Goal: Task Accomplishment & Management: Manage account settings

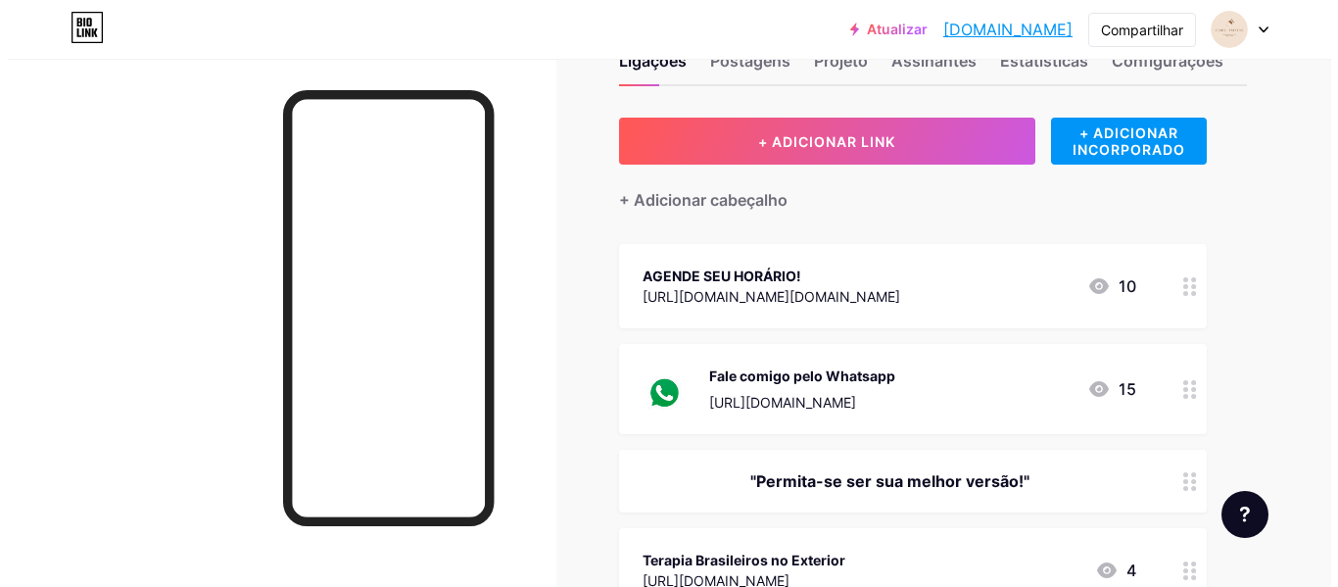
scroll to position [98, 0]
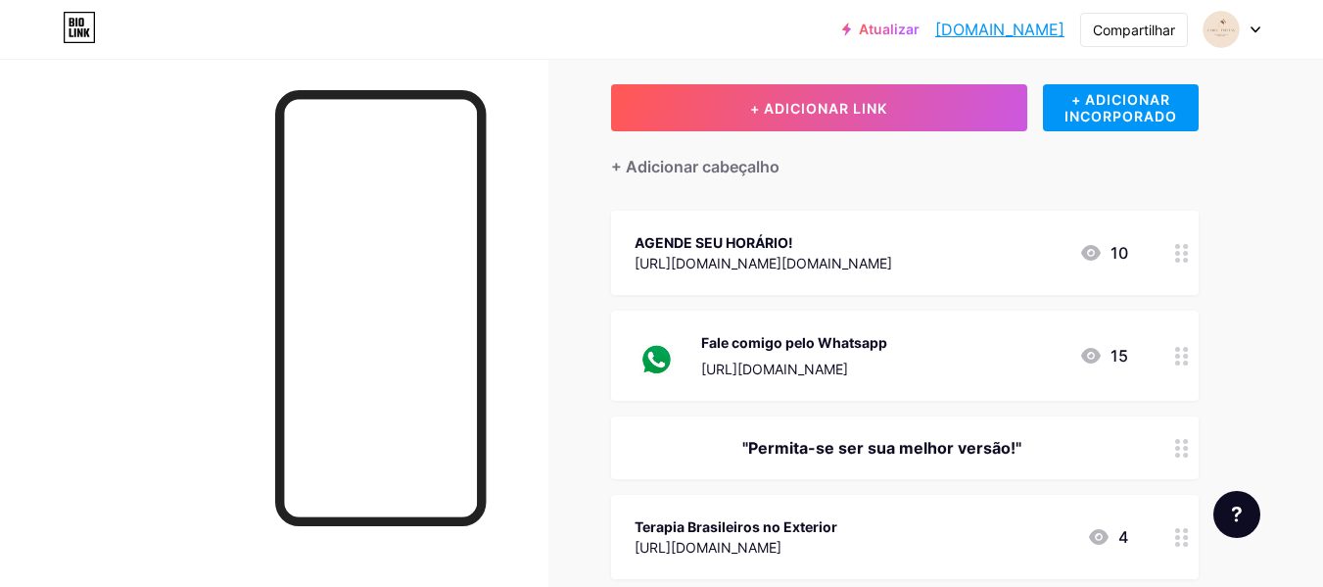
click at [987, 251] on div "AGENDE SEU HORÁRIO! [URL][DOMAIN_NAME][DOMAIN_NAME] 10" at bounding box center [882, 252] width 494 height 45
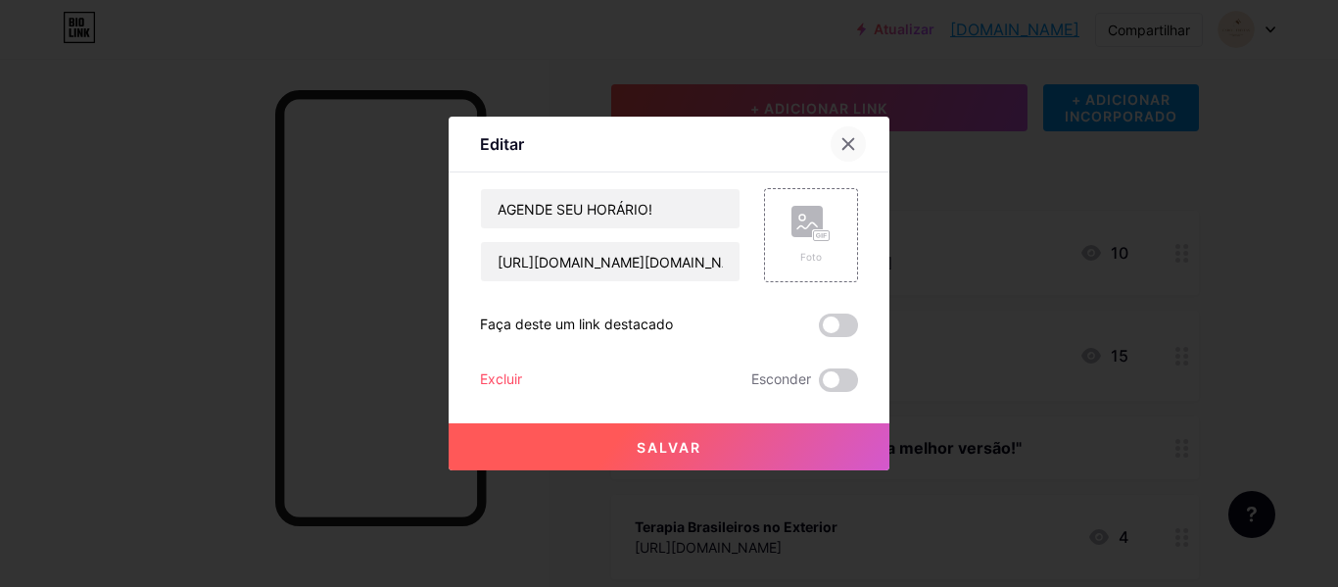
click at [844, 137] on icon at bounding box center [848, 144] width 16 height 16
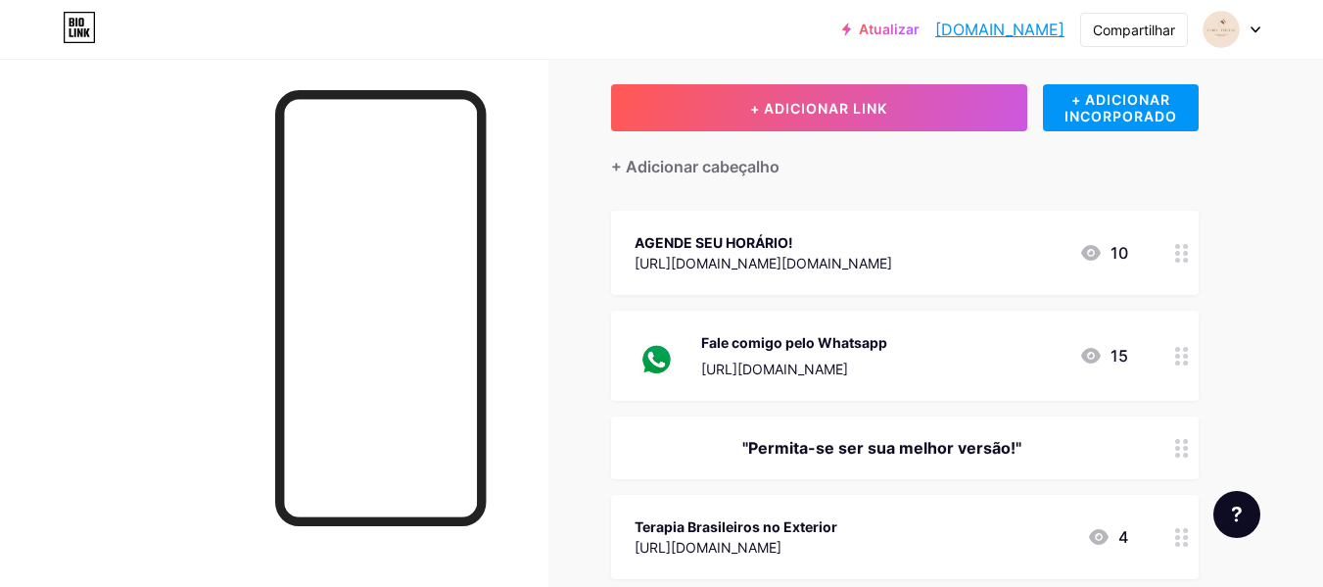
click at [1009, 250] on div "AGENDE SEU HORÁRIO! [URL][DOMAIN_NAME][DOMAIN_NAME] 10" at bounding box center [882, 252] width 494 height 45
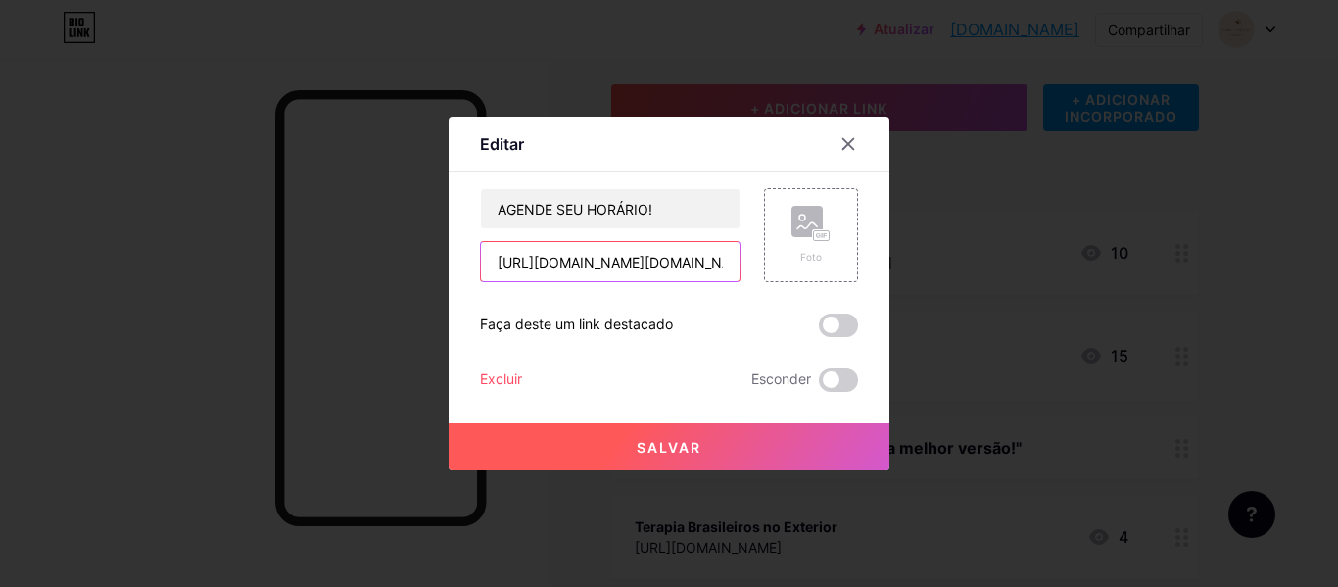
click at [597, 268] on input "[URL][DOMAIN_NAME][DOMAIN_NAME]" at bounding box center [610, 261] width 259 height 39
click at [601, 267] on input "[URL][DOMAIN_NAME][DOMAIN_NAME]" at bounding box center [610, 261] width 259 height 39
paste input "[DOMAIN_NAME][URL]"
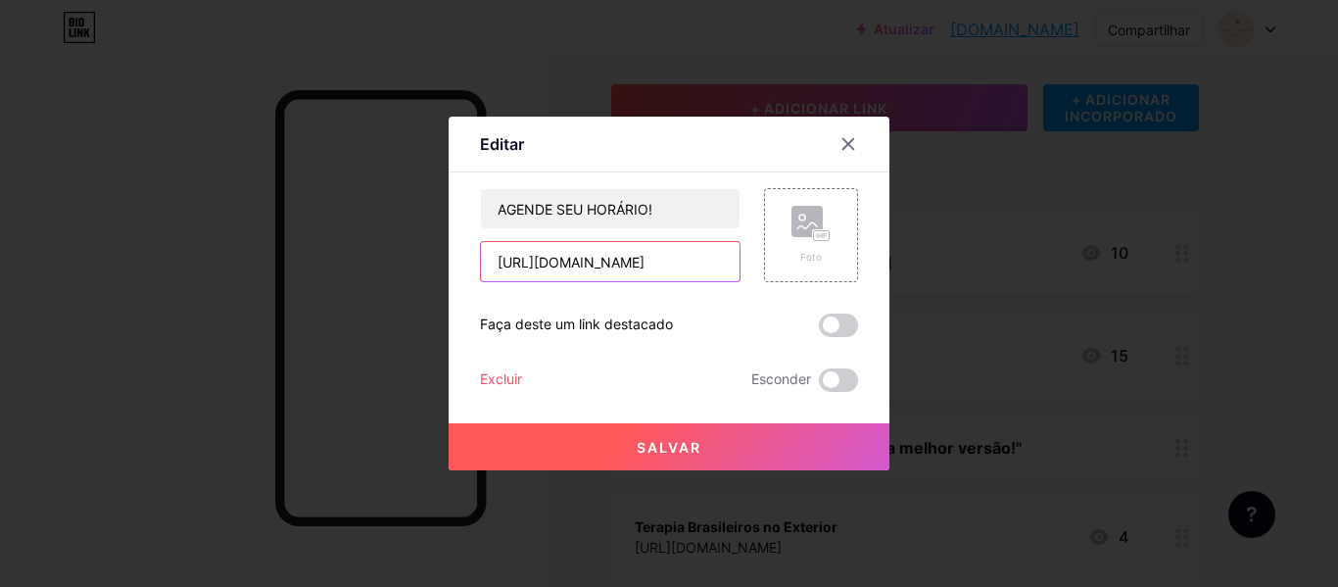
type input "[URL][DOMAIN_NAME]"
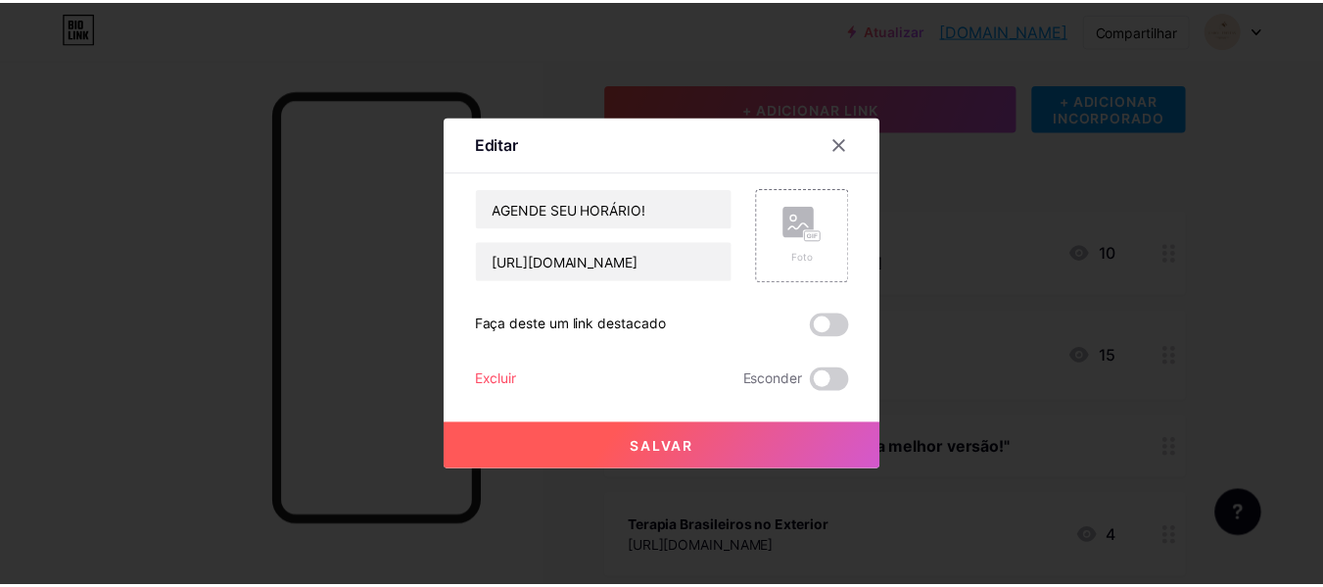
scroll to position [0, 0]
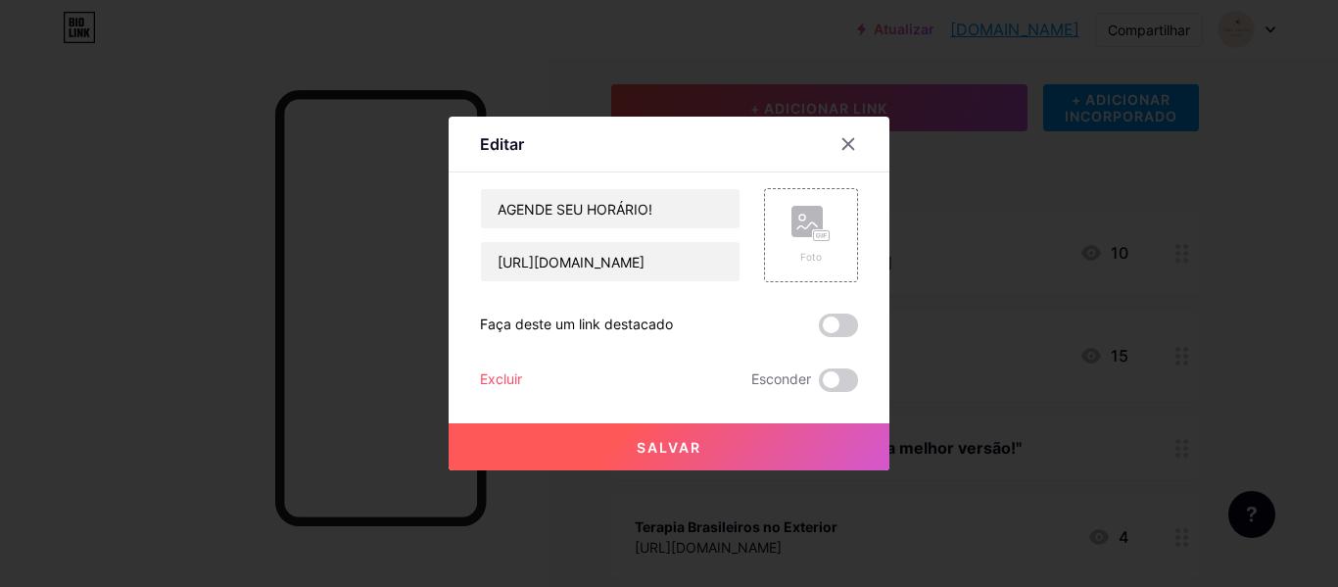
click at [673, 445] on font "Salvar" at bounding box center [669, 447] width 65 height 17
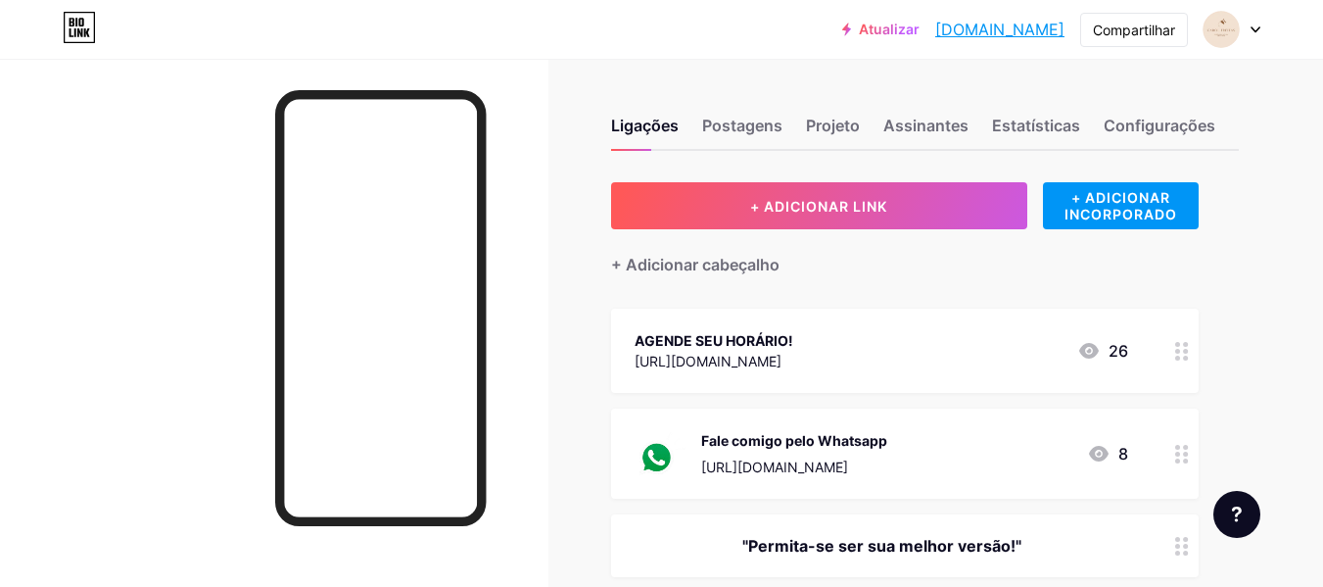
click at [892, 337] on div "AGENDE SEU HORÁRIO! https://psicodoc.app/s/xwrdczcqcz 26" at bounding box center [882, 350] width 494 height 45
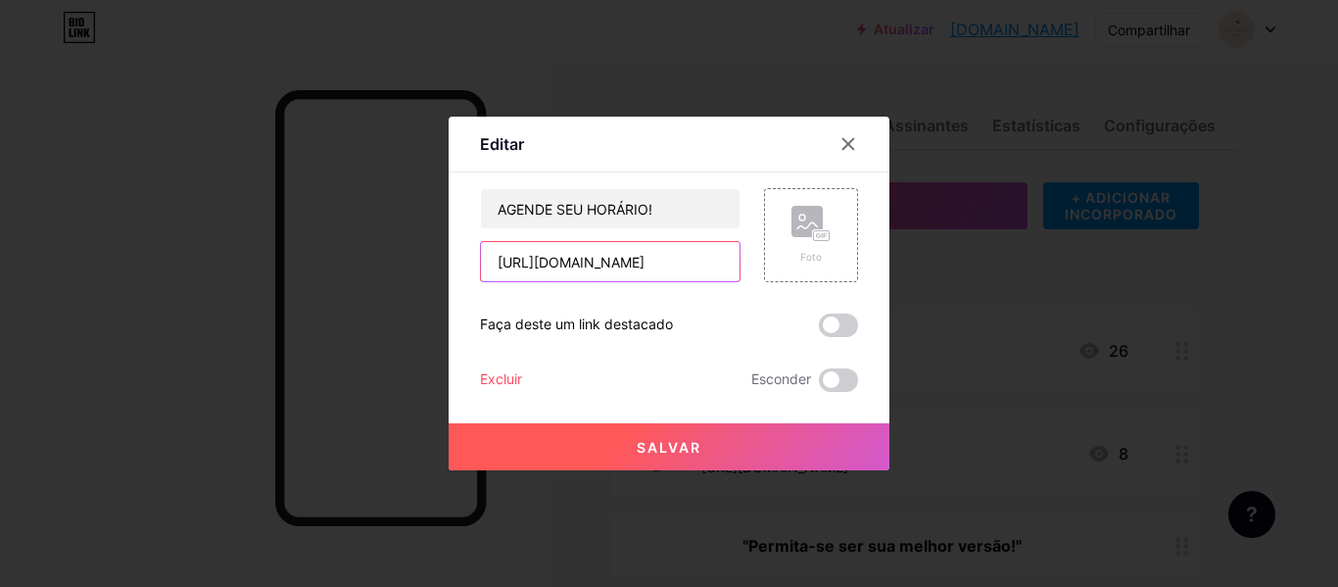
click at [570, 262] on input "[URL][DOMAIN_NAME]" at bounding box center [610, 261] width 259 height 39
paste input "psicarol-1"
type input "https://psicodoc.app/s/psicarol-1"
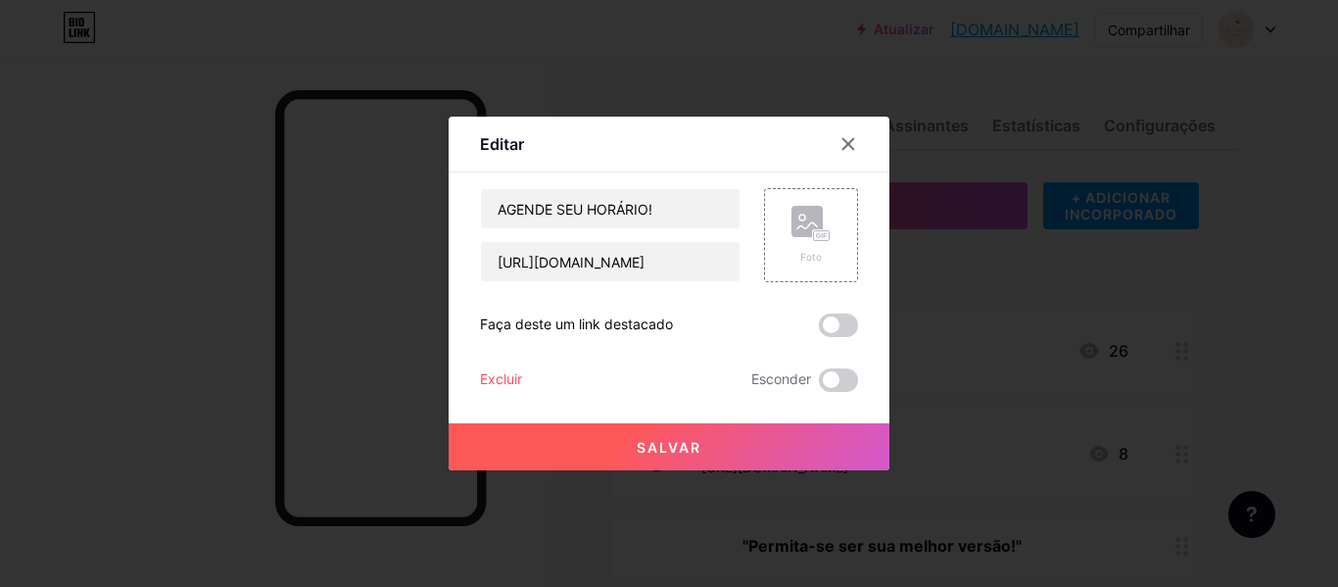
click at [691, 444] on font "Salvar" at bounding box center [669, 447] width 65 height 17
